Goal: Task Accomplishment & Management: Use online tool/utility

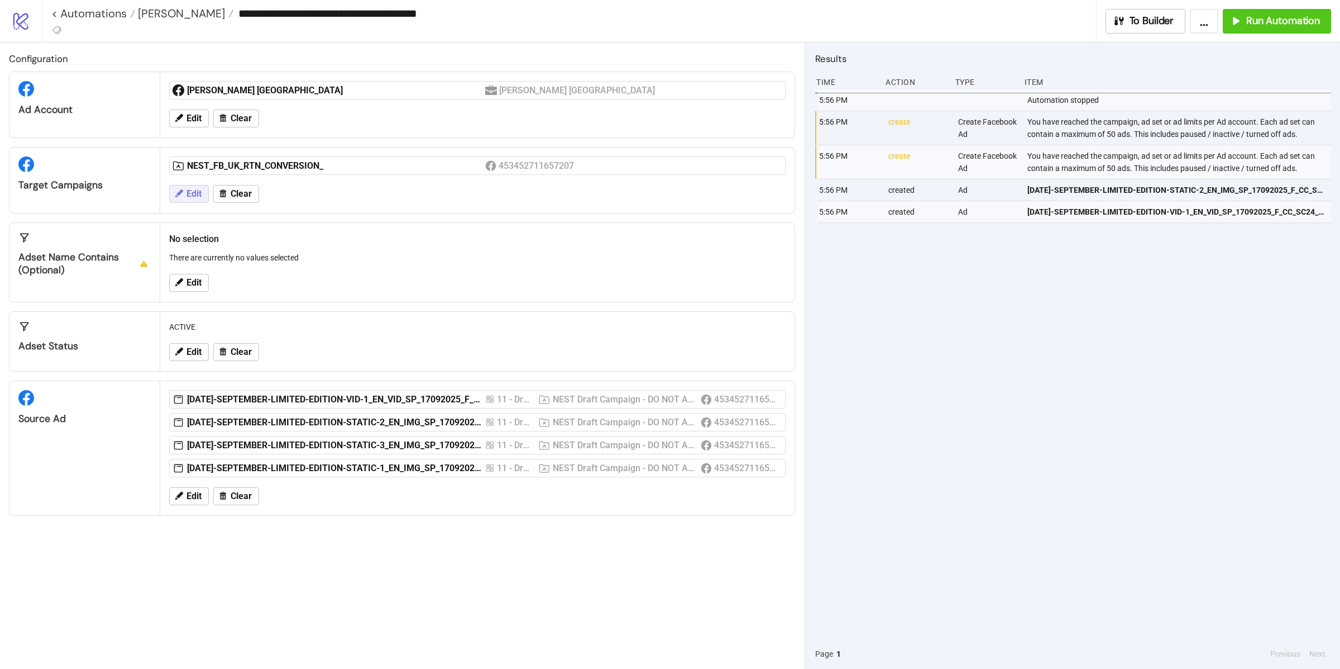
click at [190, 193] on span "Edit" at bounding box center [194, 194] width 15 height 10
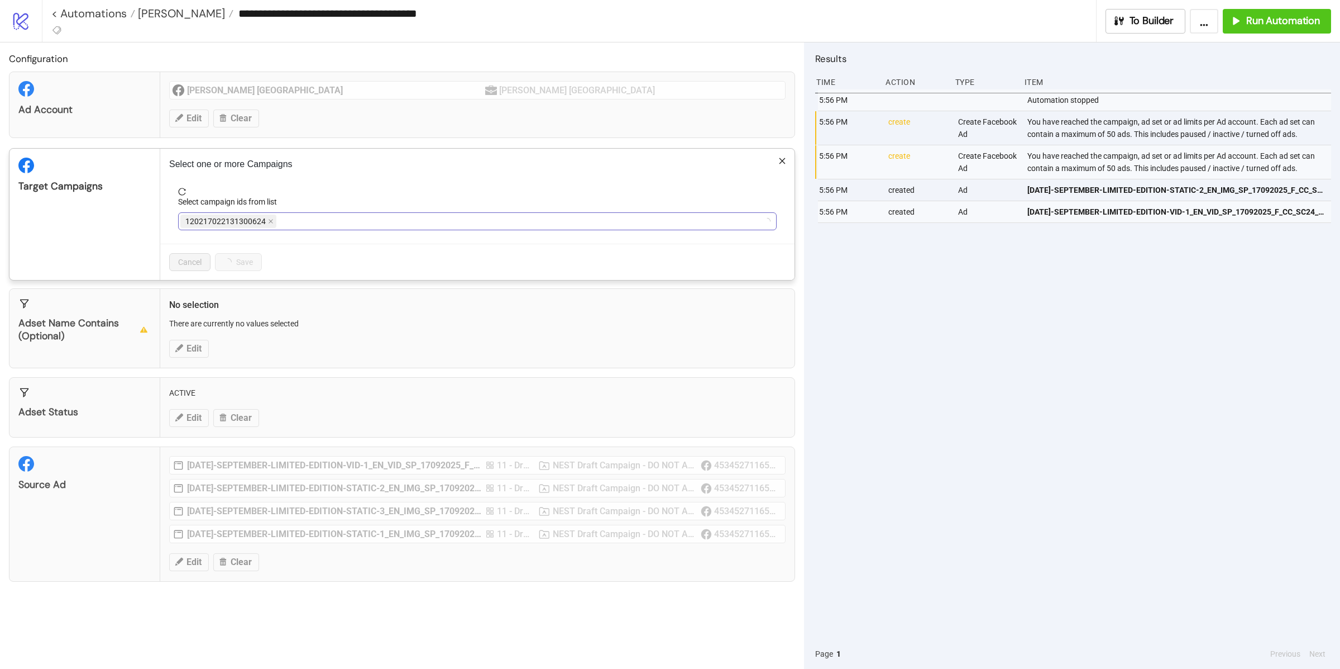
click at [304, 219] on div "120217022131300624" at bounding box center [471, 221] width 583 height 16
click at [330, 225] on div "NEST_FB_UK_RTN_CONVERSION_" at bounding box center [471, 221] width 583 height 16
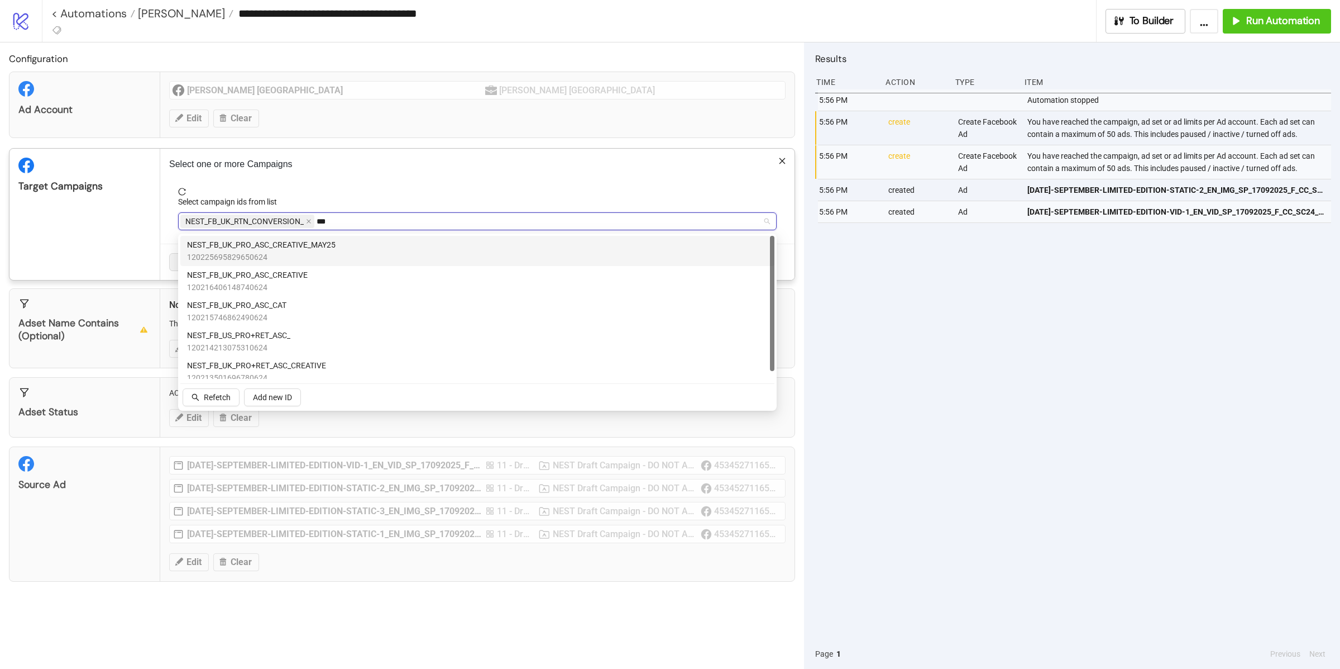
click at [342, 255] on div "NEST_FB_UK_PRO_ASC_CREATIVE_MAY25 120225695829650624" at bounding box center [477, 250] width 581 height 25
type input "*"
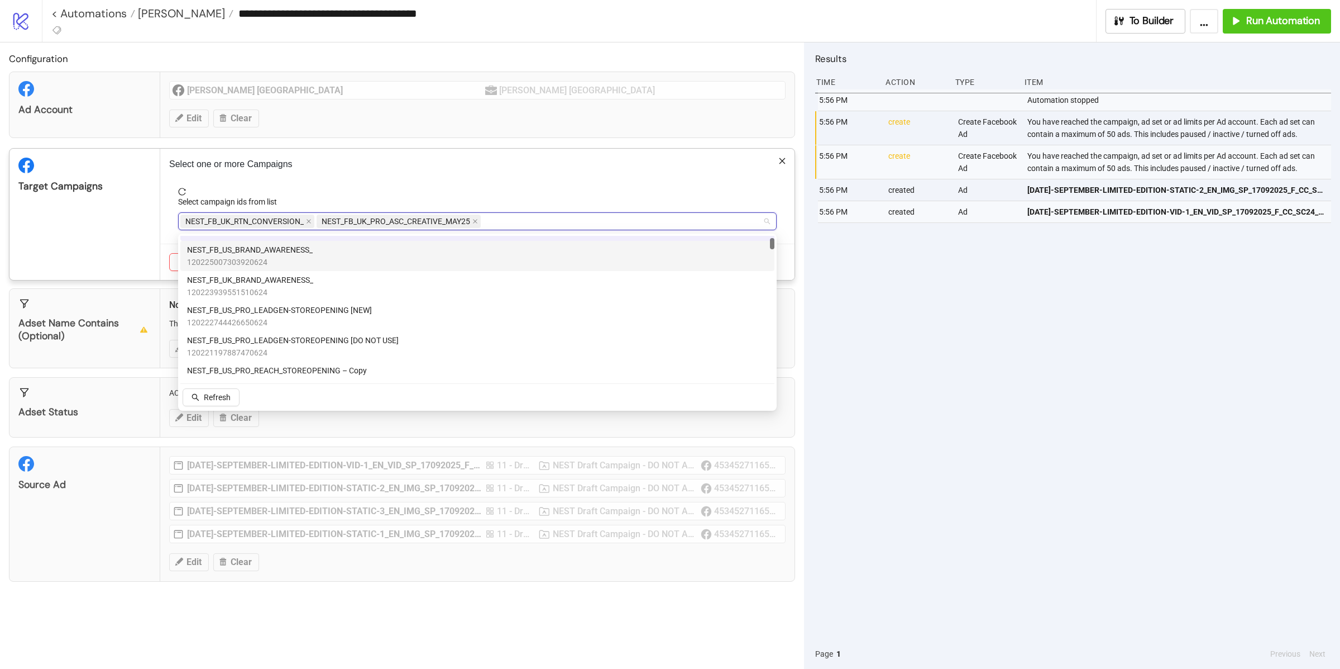
scroll to position [119, 0]
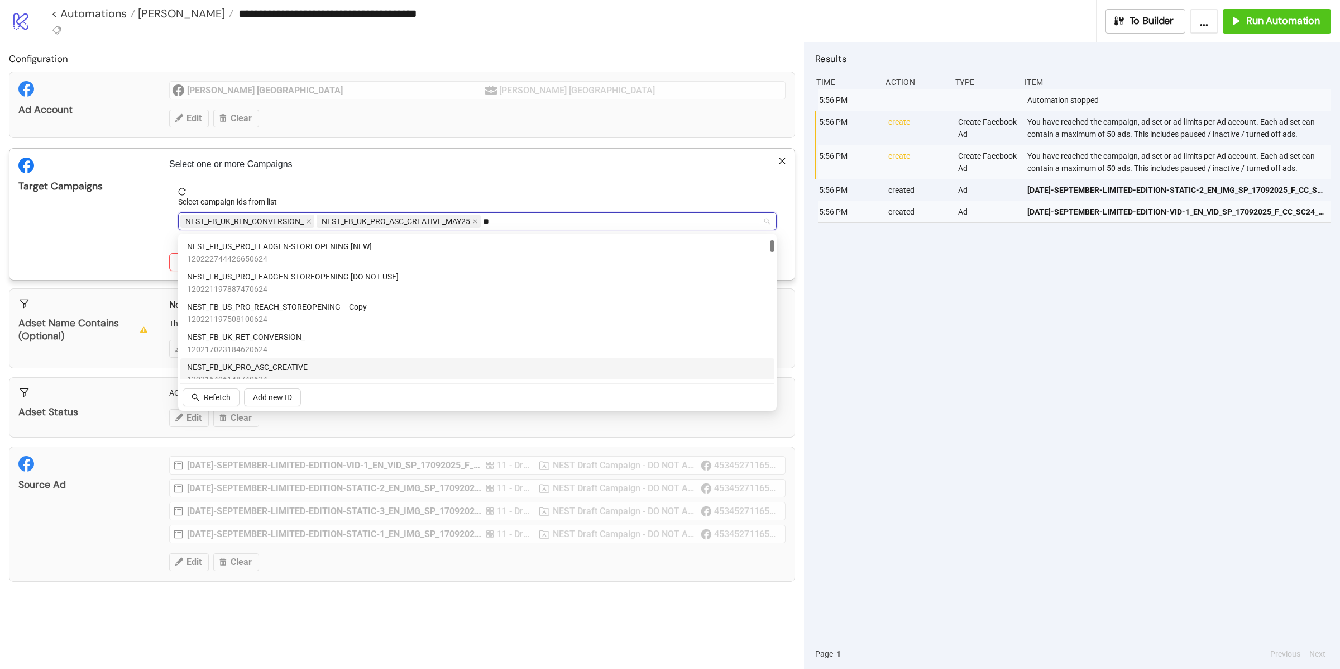
type input "***"
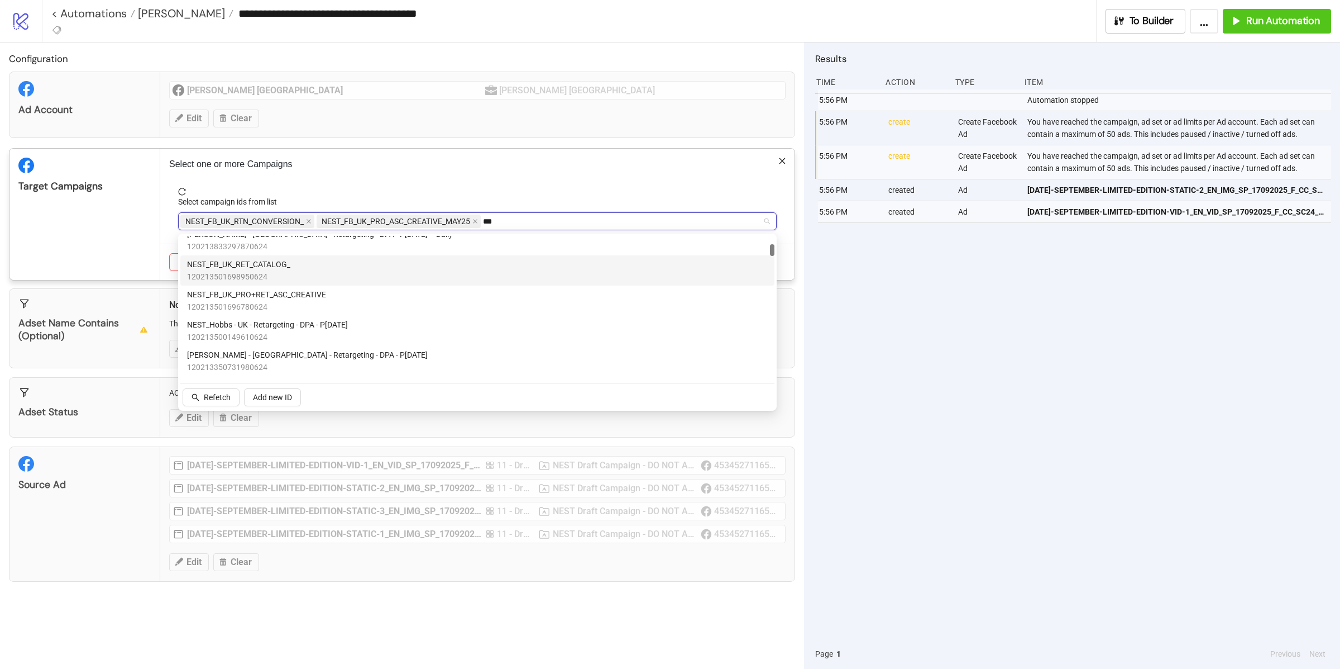
scroll to position [0, 0]
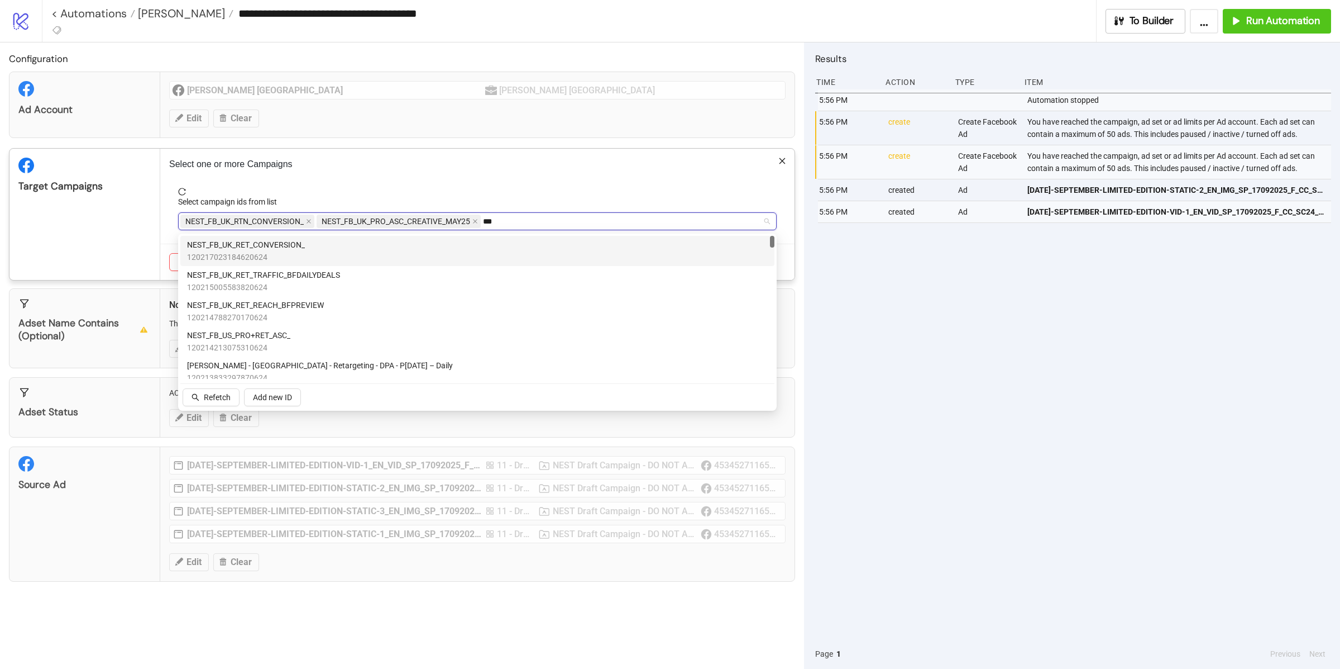
click at [281, 236] on div "NEST_FB_UK_RET_CONVERSION_ 120217023184620624" at bounding box center [477, 251] width 594 height 30
click at [105, 223] on div "Target Campaigns" at bounding box center [84, 214] width 151 height 131
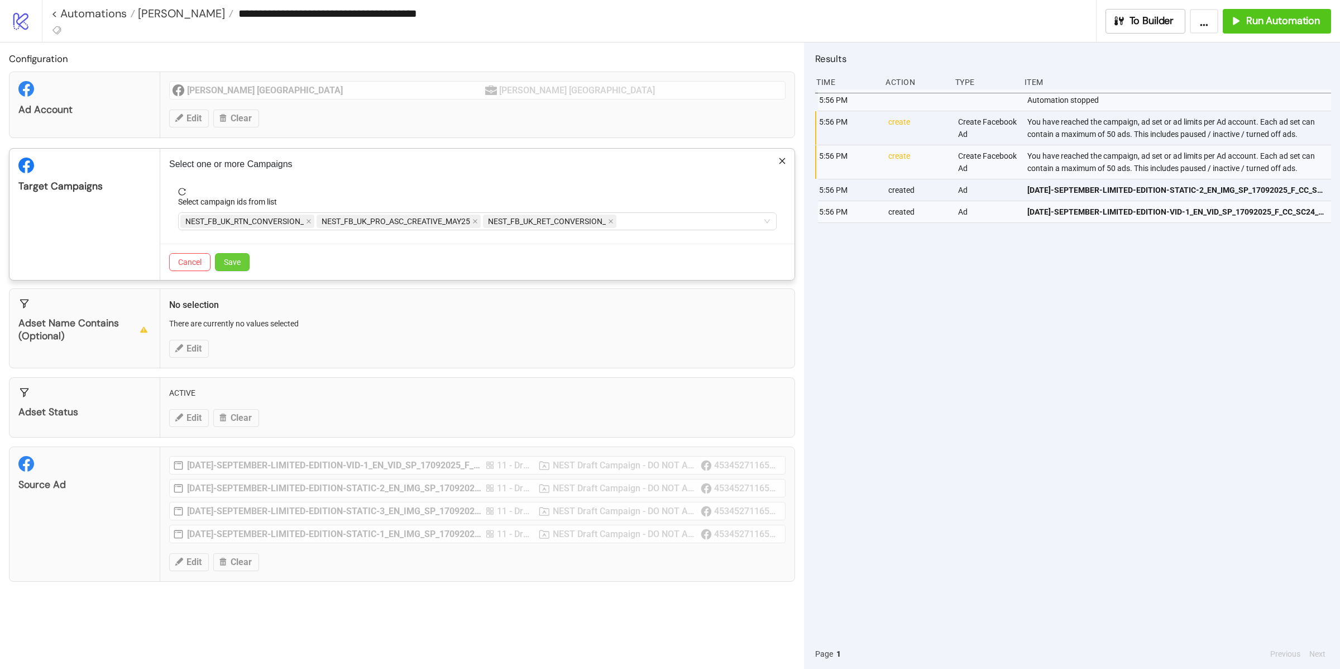
click at [238, 263] on span "Save" at bounding box center [232, 261] width 17 height 9
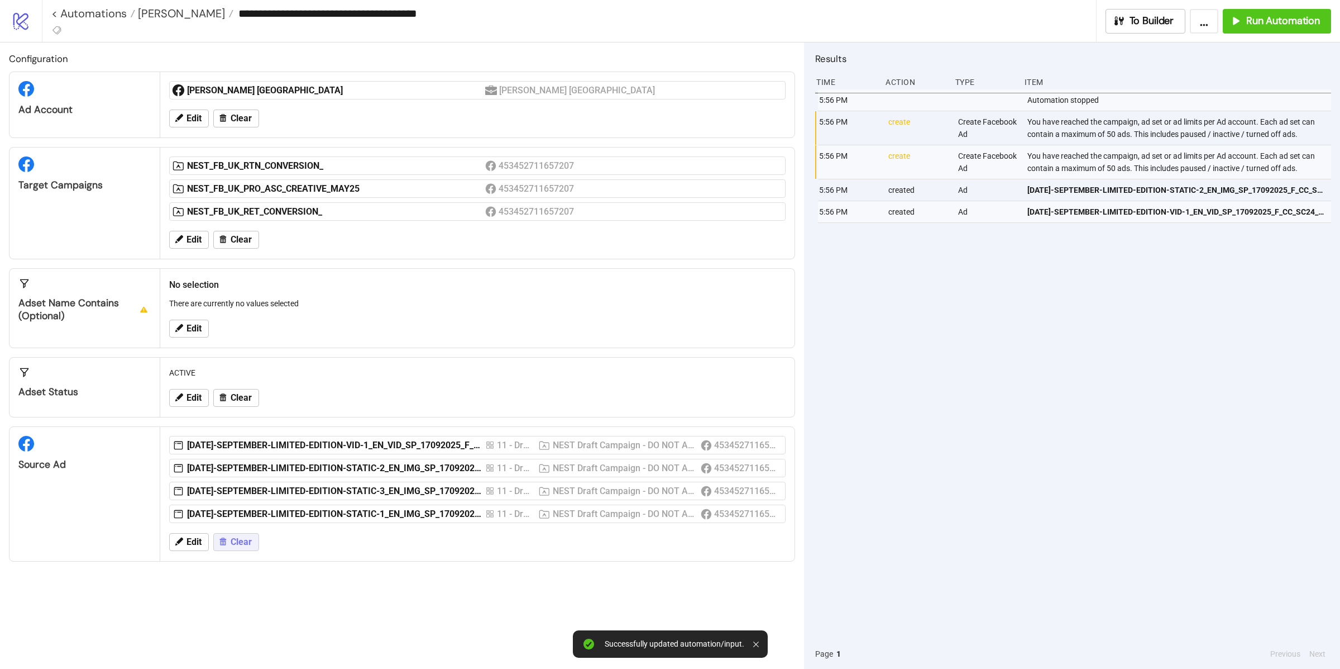
click at [244, 551] on button "Clear" at bounding box center [236, 542] width 46 height 18
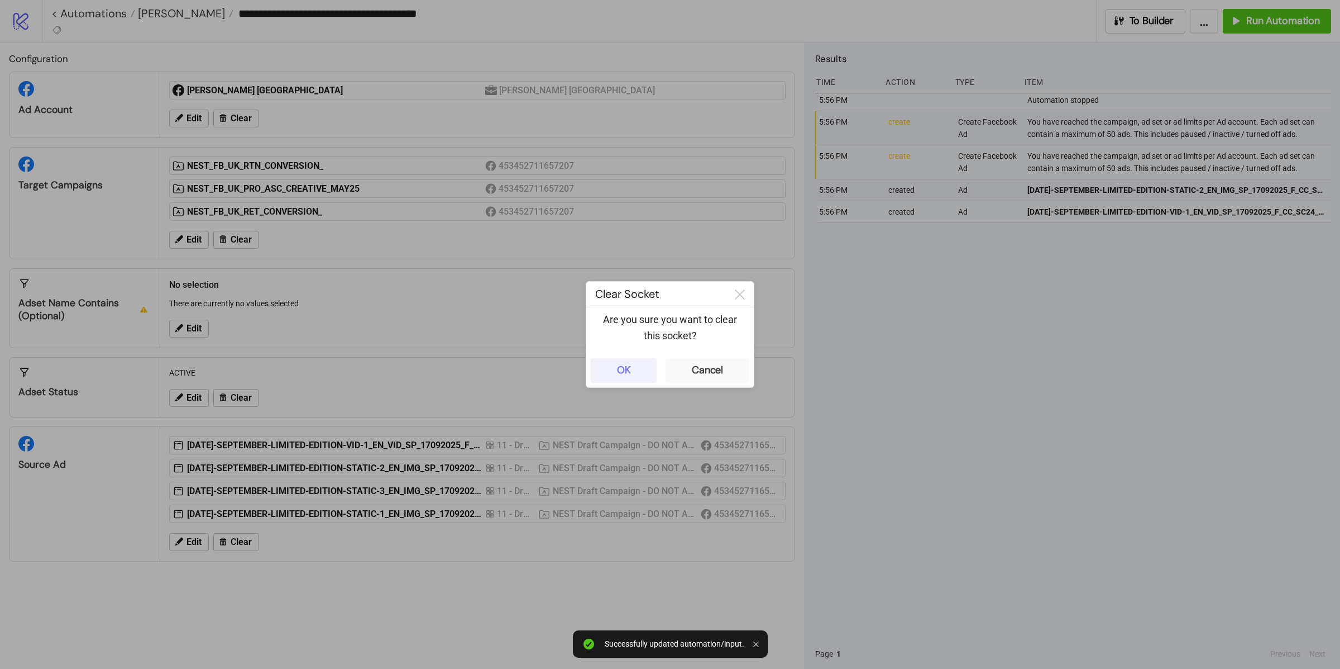
click at [608, 359] on button "OK" at bounding box center [624, 370] width 66 height 25
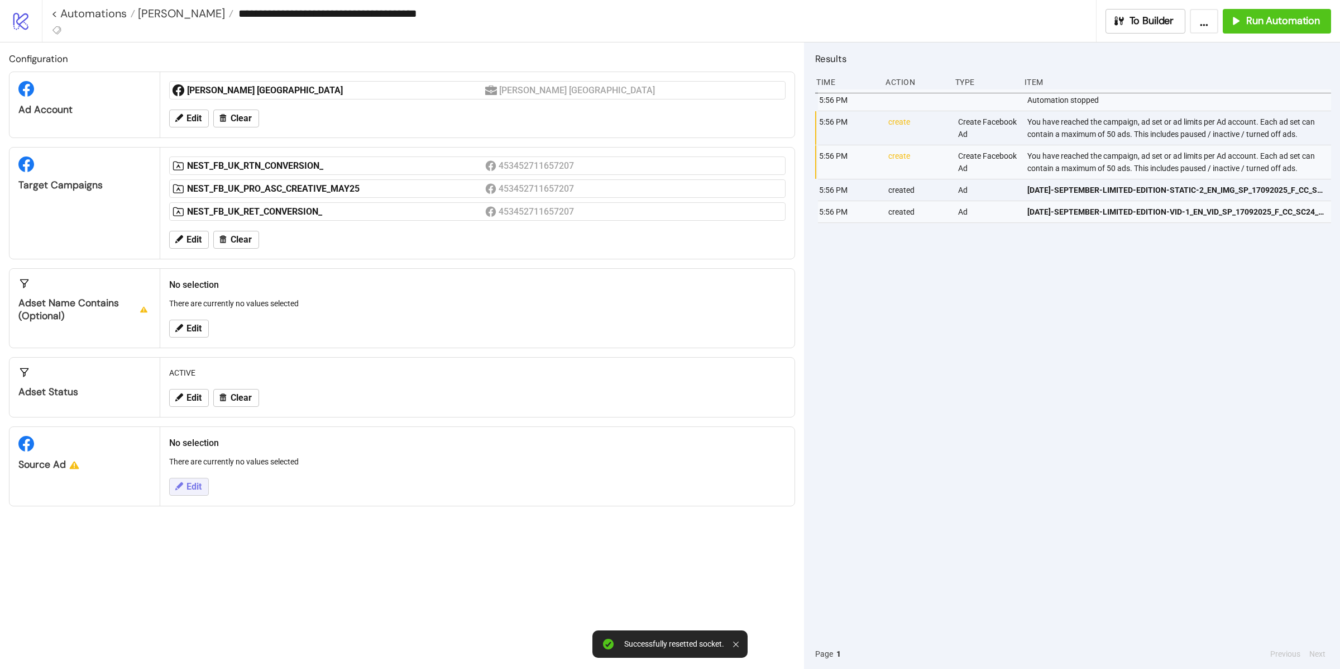
click at [187, 495] on button "Edit" at bounding box center [189, 487] width 40 height 18
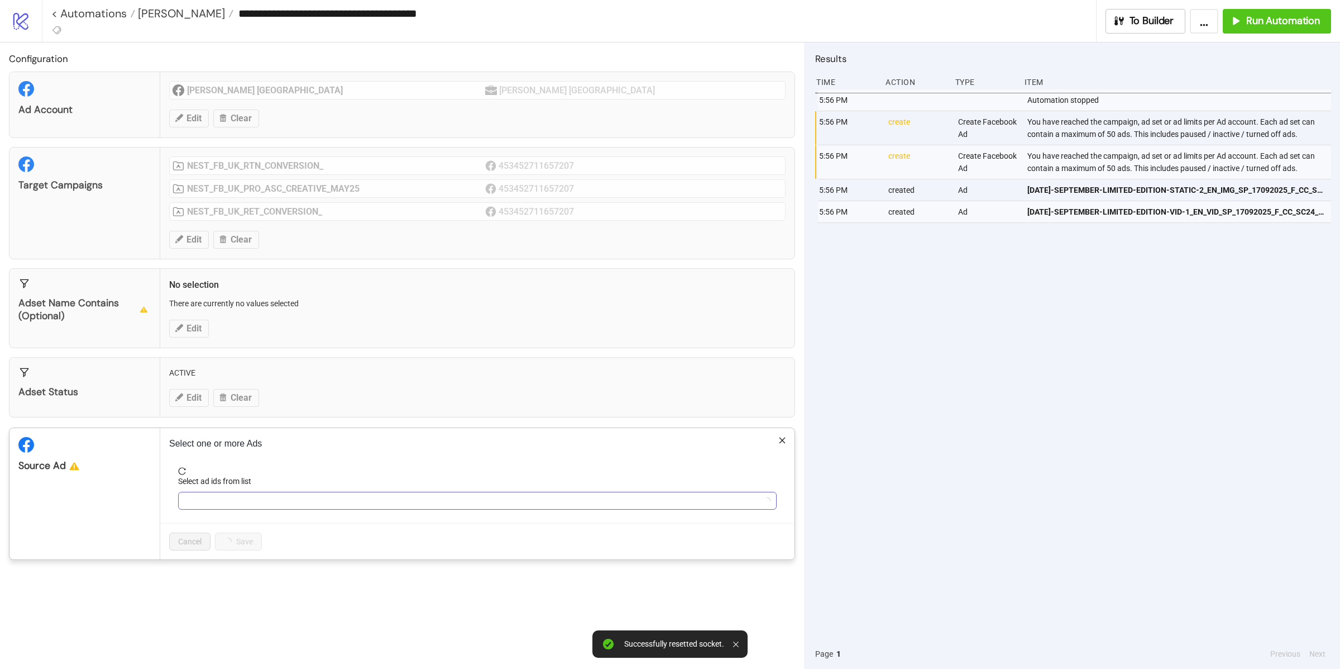
click at [255, 495] on div at bounding box center [471, 501] width 583 height 16
type input "*******"
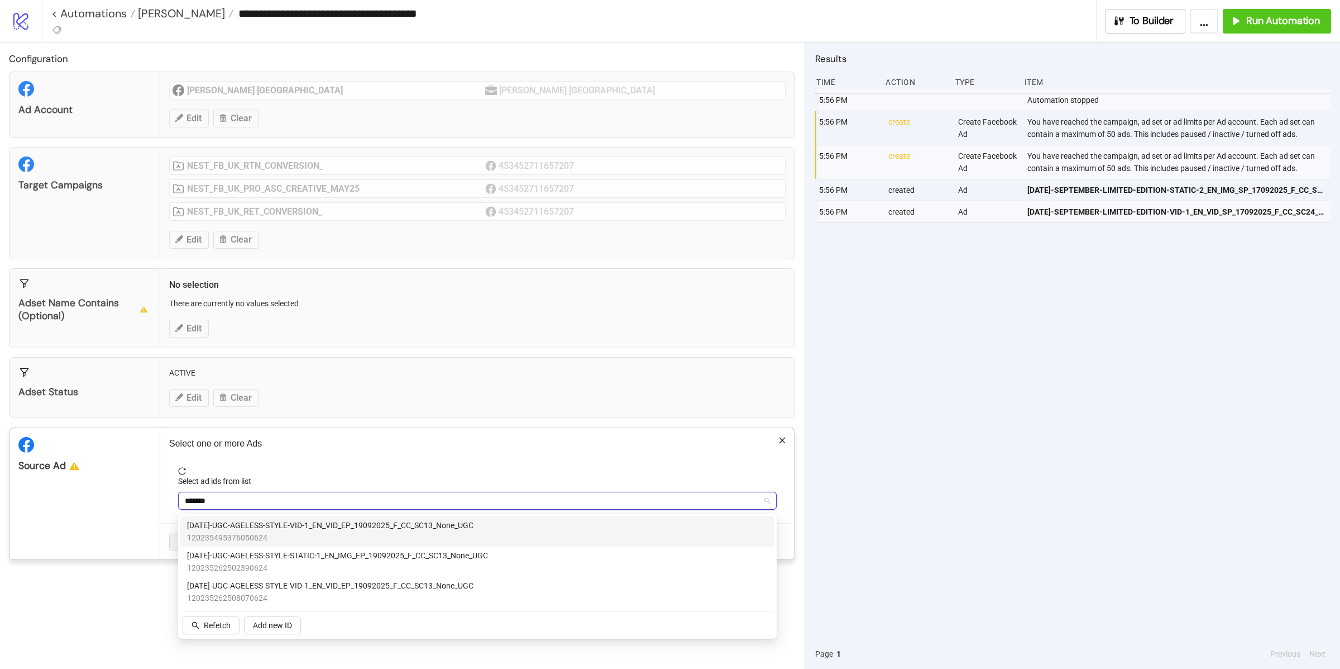
click at [256, 541] on span "120235495376050624" at bounding box center [330, 537] width 287 height 12
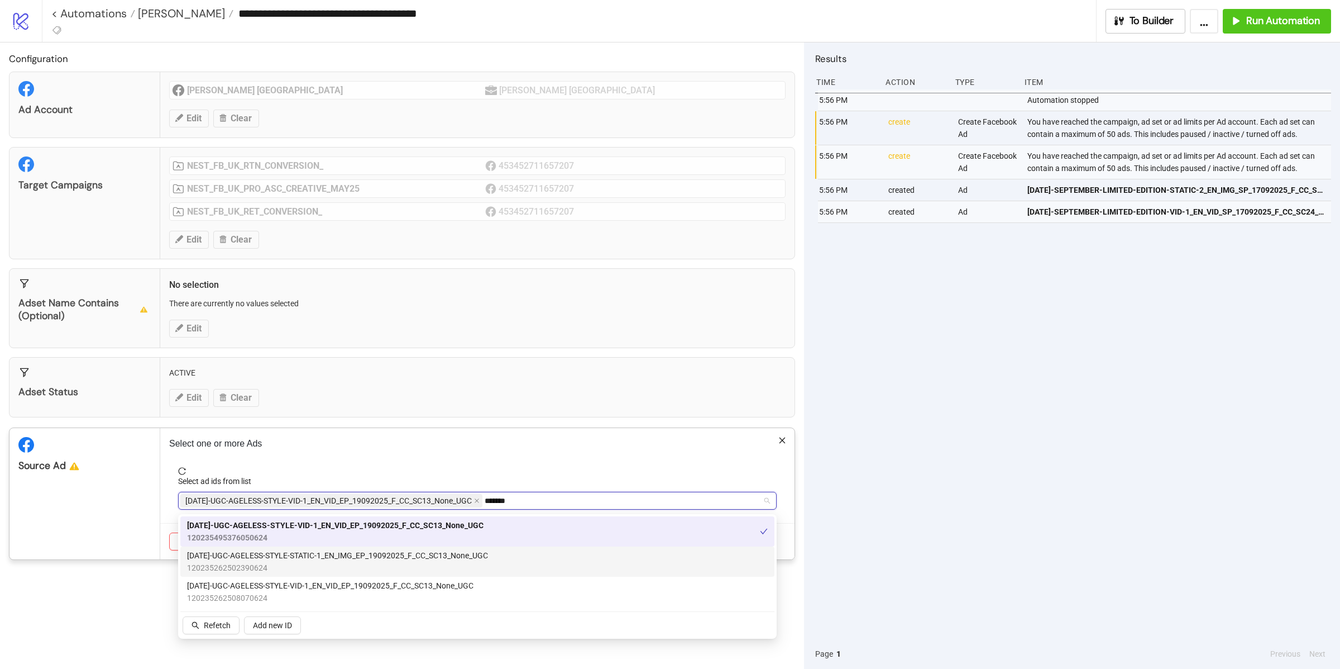
click at [256, 561] on span "120235262502390624" at bounding box center [337, 567] width 301 height 12
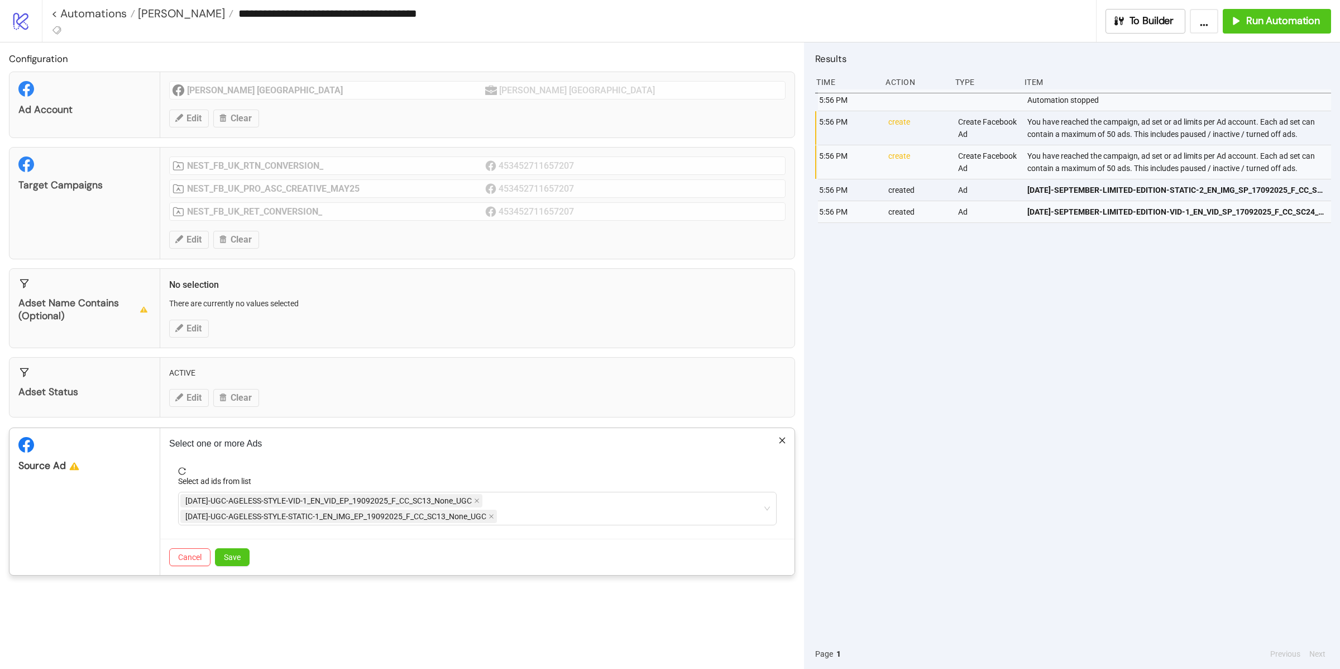
click at [141, 521] on div "Source Ad" at bounding box center [84, 501] width 151 height 147
click at [242, 562] on button "Save" at bounding box center [232, 557] width 35 height 18
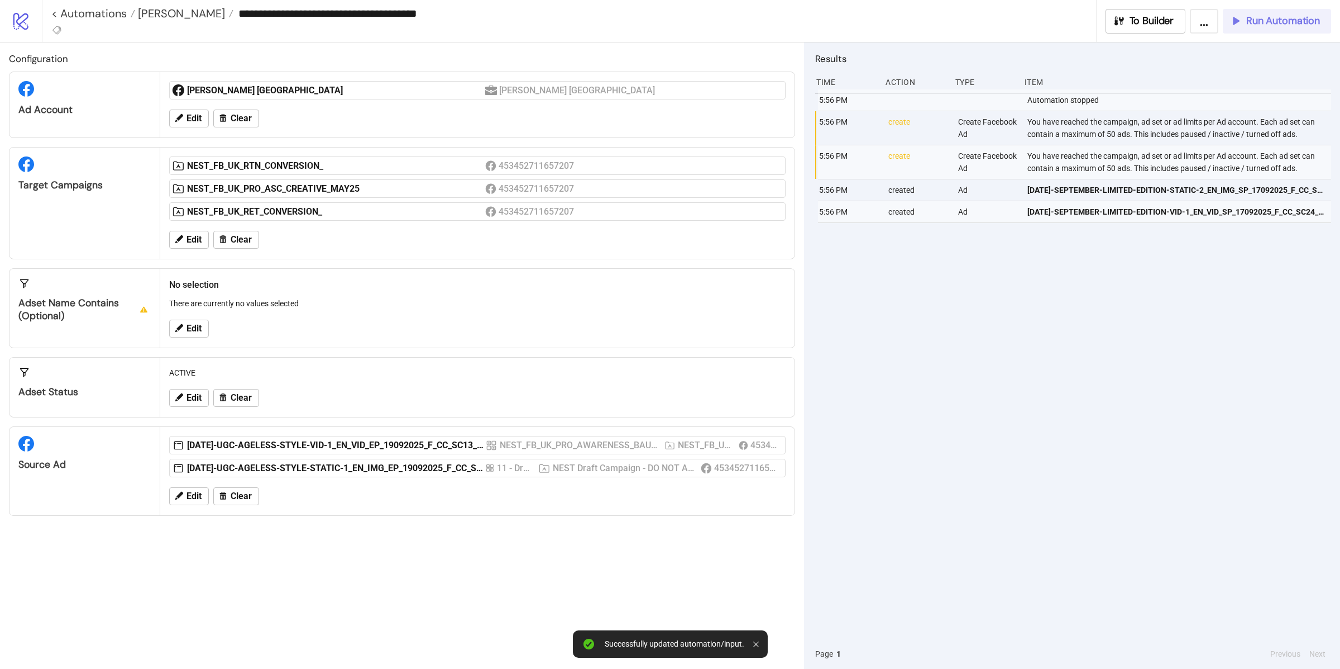
click at [1262, 28] on button "Run Automation" at bounding box center [1277, 21] width 108 height 25
